Goal: Task Accomplishment & Management: Use online tool/utility

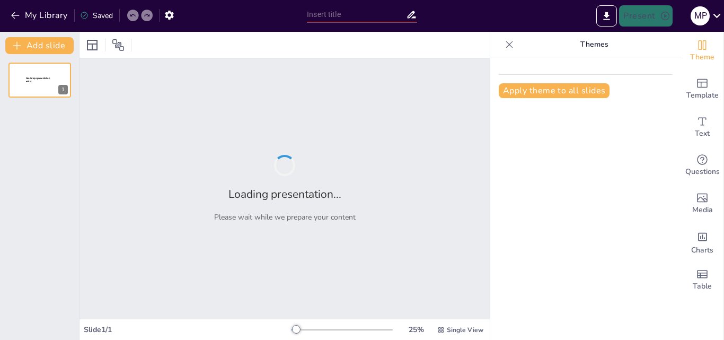
type input "Contexto Normativo y el Reconocimiento de los Derechos Indígenas en [GEOGRAPHIC…"
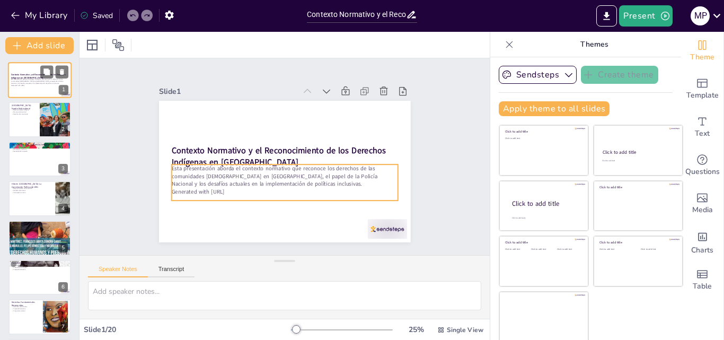
click at [48, 80] on p "Esta presentación aborda el contexto normativo que reconoce los derechos de las…" at bounding box center [39, 81] width 57 height 6
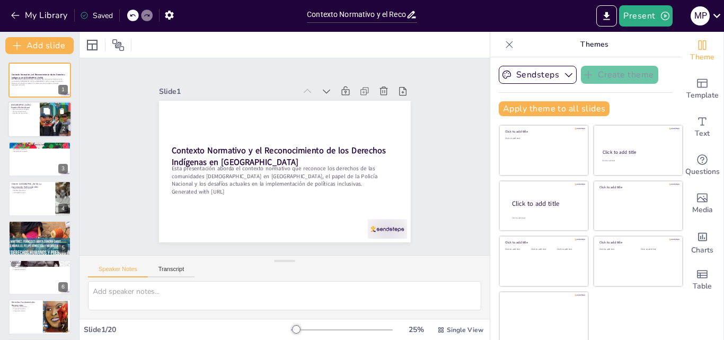
click at [36, 109] on p "Reconocimiento indígena" at bounding box center [23, 110] width 25 height 2
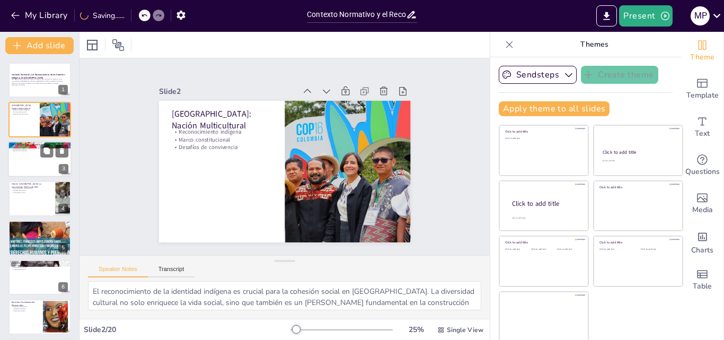
click at [19, 155] on div at bounding box center [40, 159] width 64 height 36
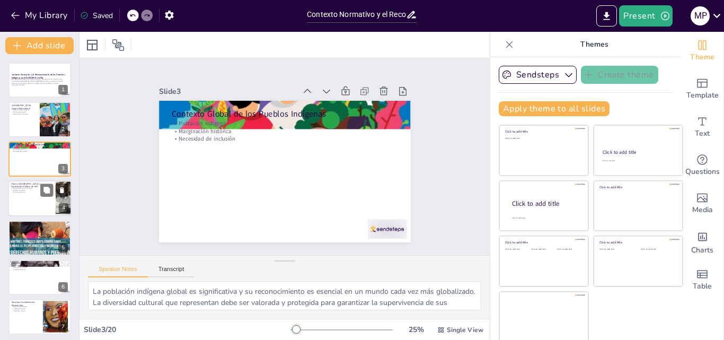
click at [23, 189] on p "Medidas afirmativas" at bounding box center [31, 190] width 41 height 2
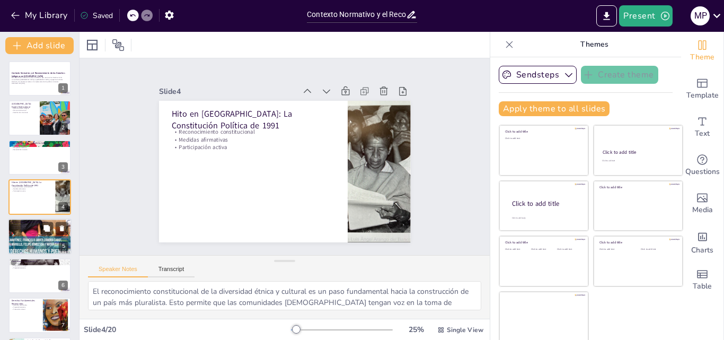
click at [30, 233] on div at bounding box center [40, 236] width 94 height 36
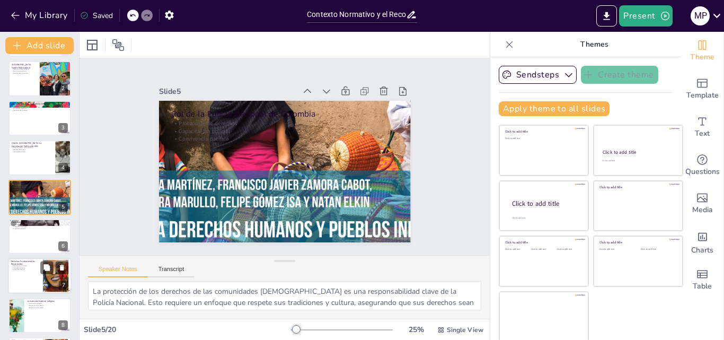
click at [34, 267] on p "Propiedad colectiva" at bounding box center [25, 267] width 29 height 2
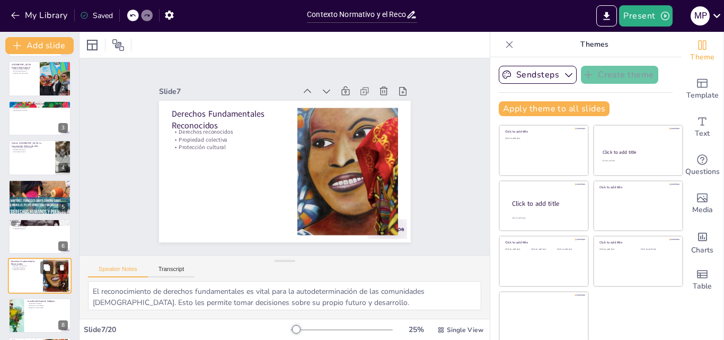
scroll to position [120, 0]
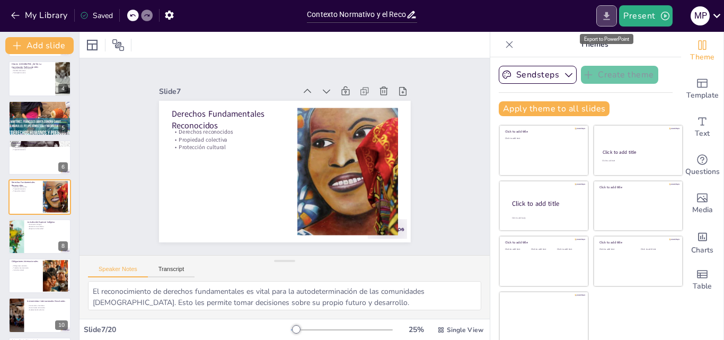
click at [608, 17] on icon "Export to PowerPoint" at bounding box center [606, 16] width 6 height 8
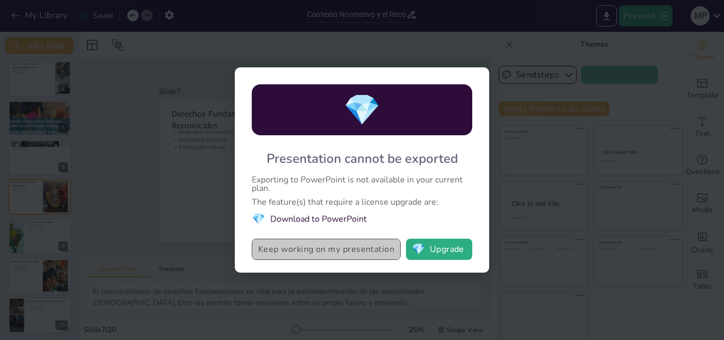
click at [372, 251] on button "Keep working on my presentation" at bounding box center [326, 248] width 149 height 21
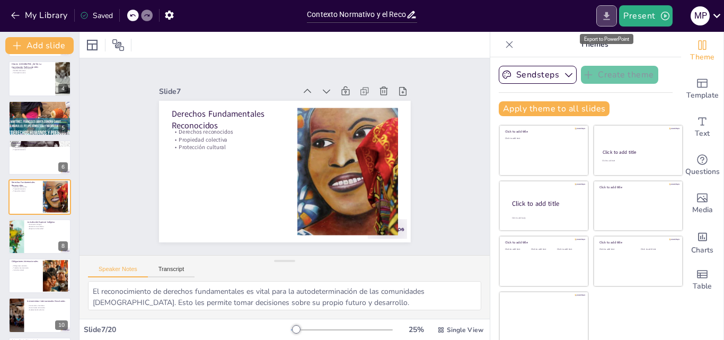
click at [606, 12] on icon "Export to PowerPoint" at bounding box center [606, 16] width 11 height 11
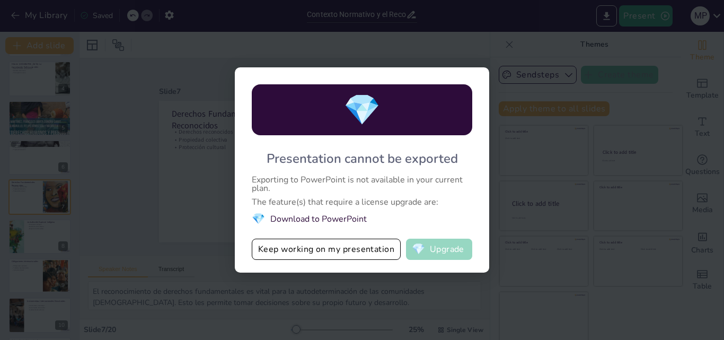
click at [425, 247] on span "💎" at bounding box center [418, 249] width 13 height 11
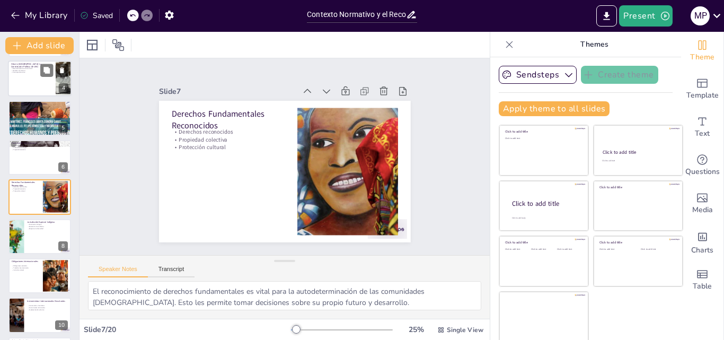
click at [24, 91] on div at bounding box center [40, 78] width 64 height 36
type textarea "El reconocimiento constitucional de la diversidad étnica y cultural es un paso …"
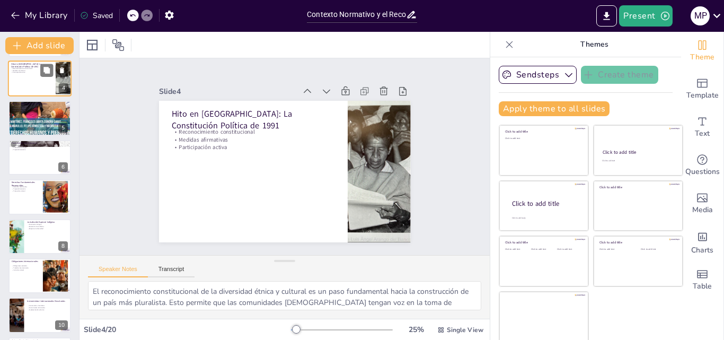
scroll to position [2, 0]
